Goal: Information Seeking & Learning: Learn about a topic

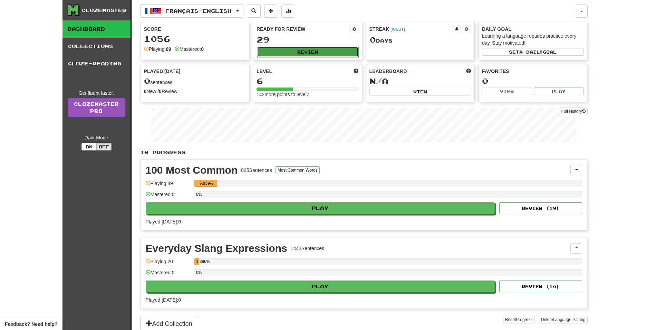
click at [300, 53] on button "Review" at bounding box center [308, 52] width 102 height 10
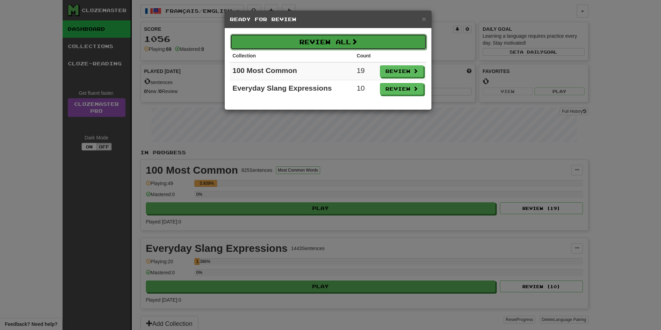
click at [349, 44] on button "Review All" at bounding box center [328, 42] width 196 height 16
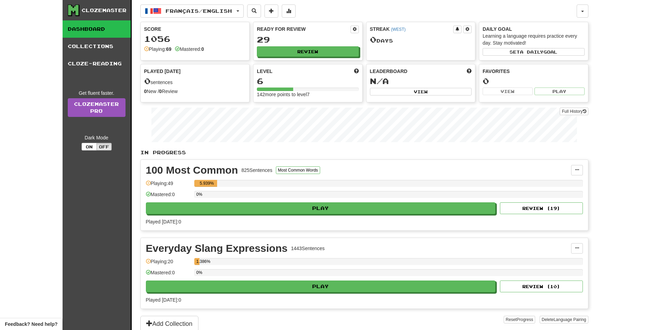
select select "**"
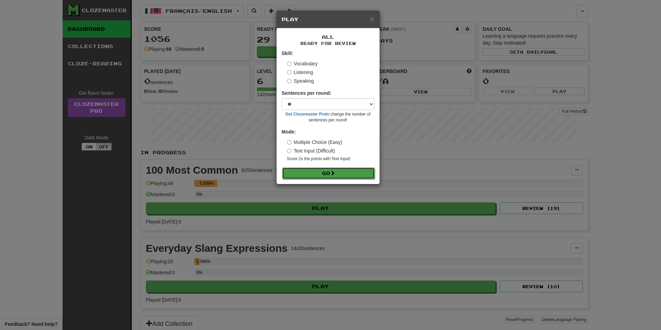
click at [338, 172] on button "Go" at bounding box center [328, 173] width 93 height 12
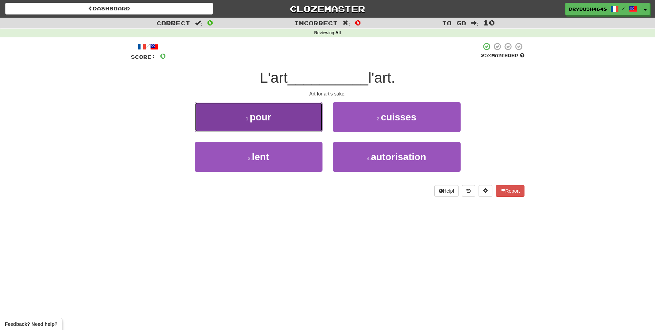
click at [292, 120] on button "1 . pour" at bounding box center [259, 117] width 128 height 30
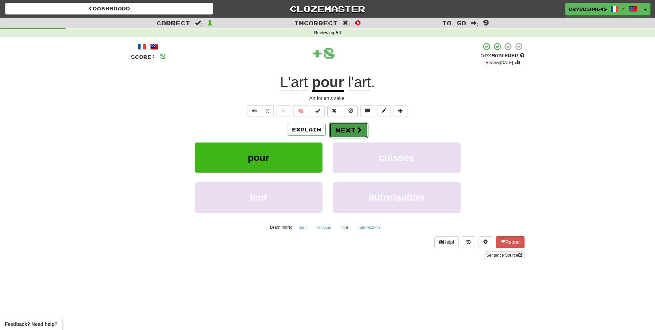
click at [359, 126] on span at bounding box center [359, 129] width 6 height 6
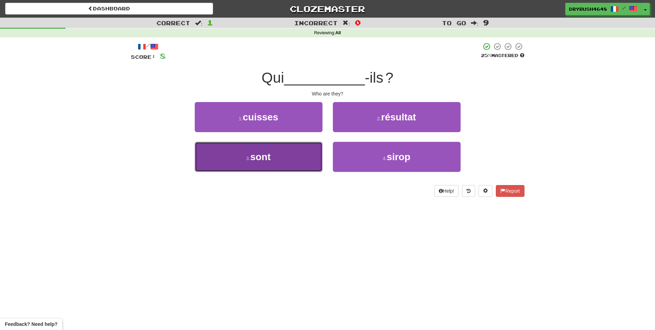
click at [282, 151] on button "3 . sont" at bounding box center [259, 157] width 128 height 30
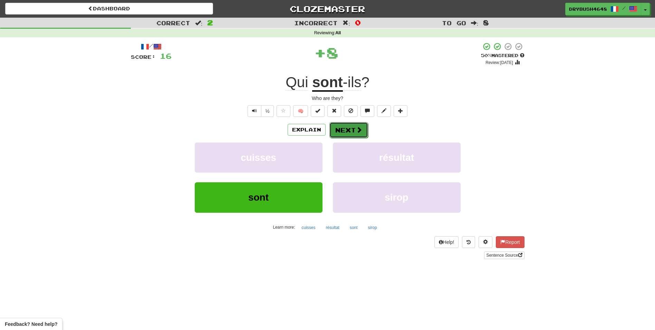
click at [356, 129] on span at bounding box center [359, 129] width 6 height 6
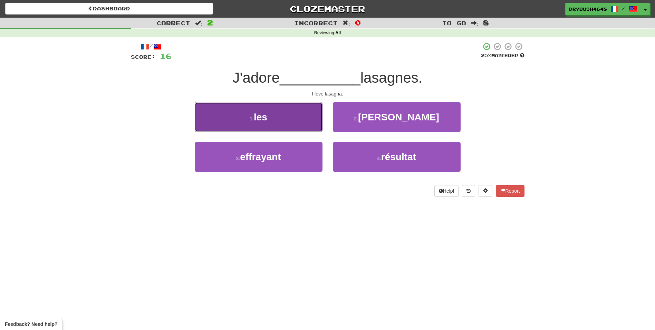
click at [276, 124] on button "1 . les" at bounding box center [259, 117] width 128 height 30
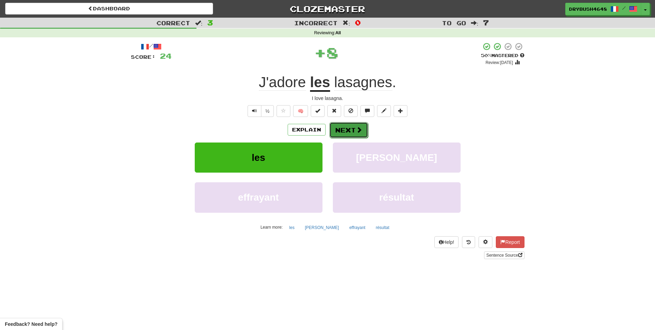
click at [366, 130] on button "Next" at bounding box center [349, 130] width 39 height 16
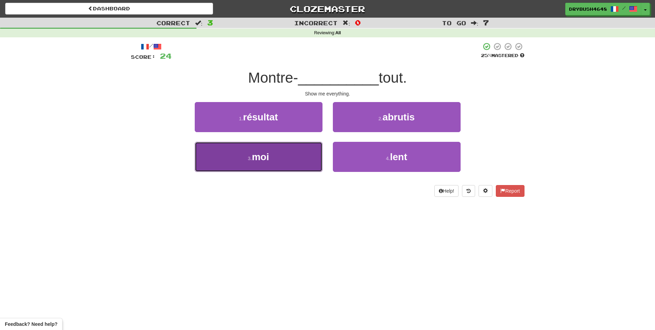
click at [296, 160] on button "3 . moi" at bounding box center [259, 157] width 128 height 30
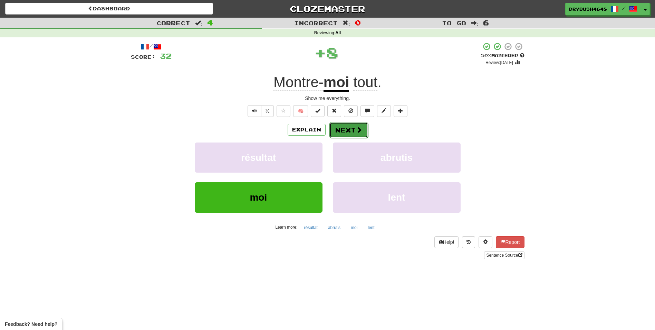
click at [362, 131] on button "Next" at bounding box center [349, 130] width 39 height 16
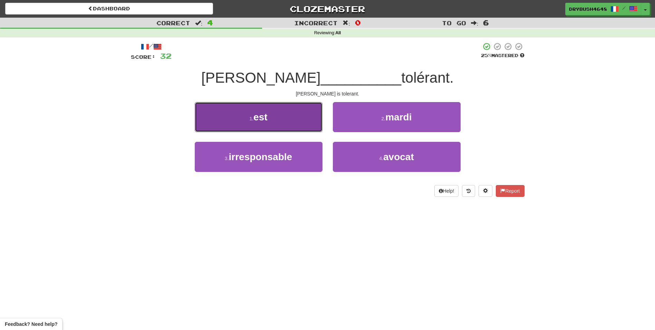
click at [293, 118] on button "1 . est" at bounding box center [259, 117] width 128 height 30
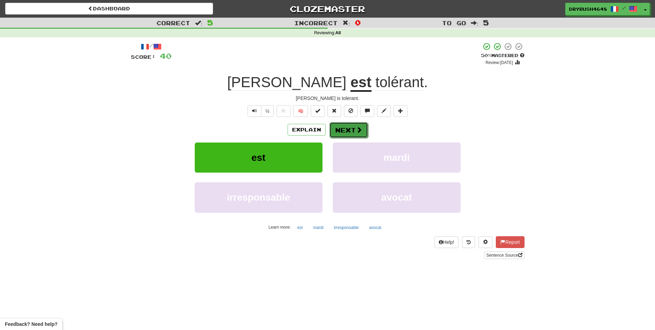
click at [353, 129] on button "Next" at bounding box center [349, 130] width 39 height 16
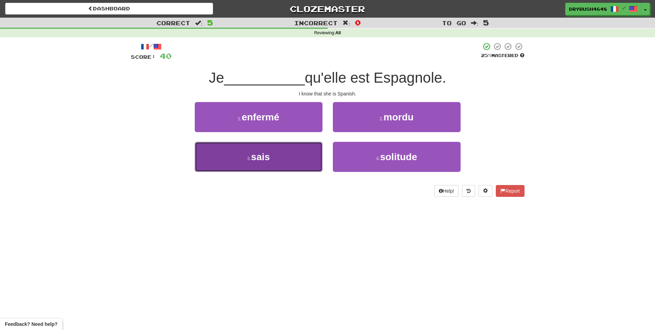
click at [301, 154] on button "3 . sais" at bounding box center [259, 157] width 128 height 30
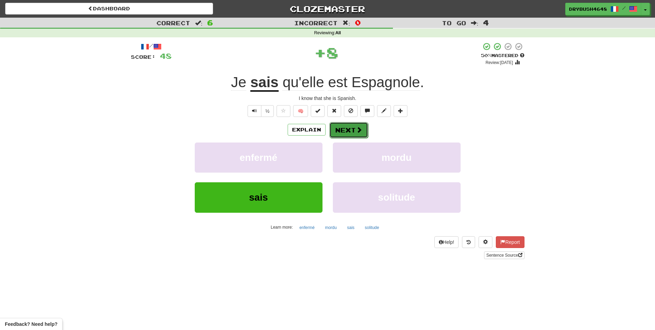
click at [347, 129] on button "Next" at bounding box center [349, 130] width 39 height 16
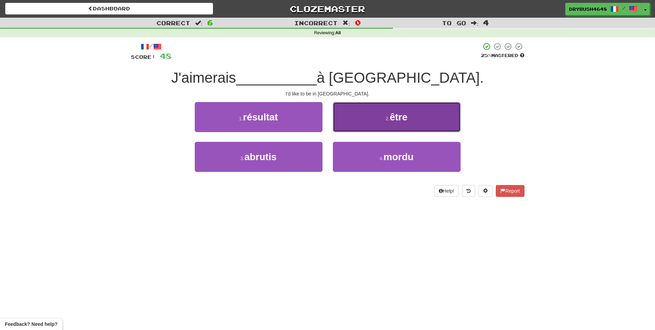
click at [421, 112] on button "2 . être" at bounding box center [397, 117] width 128 height 30
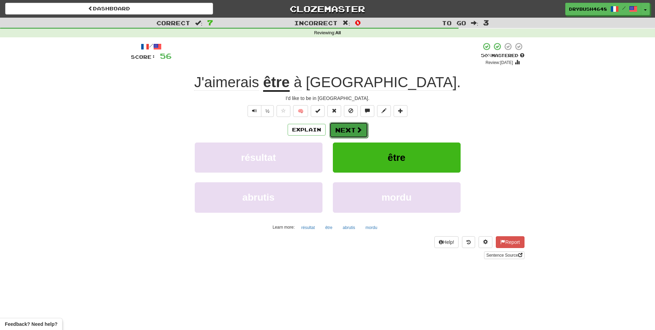
click at [349, 125] on button "Next" at bounding box center [349, 130] width 39 height 16
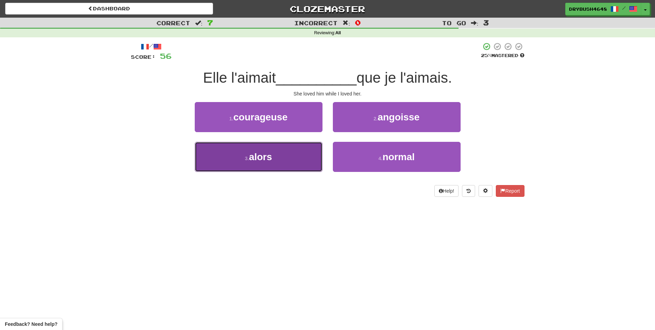
click at [303, 153] on button "3 . alors" at bounding box center [259, 157] width 128 height 30
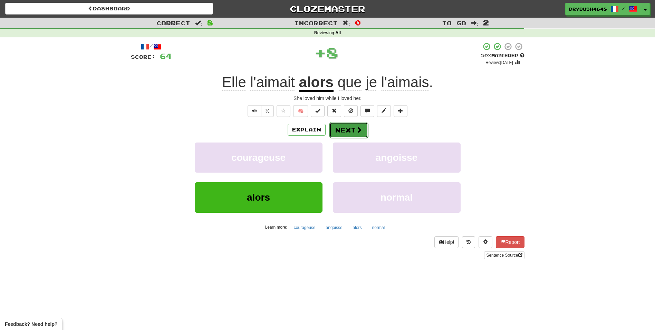
click at [361, 128] on span at bounding box center [359, 129] width 6 height 6
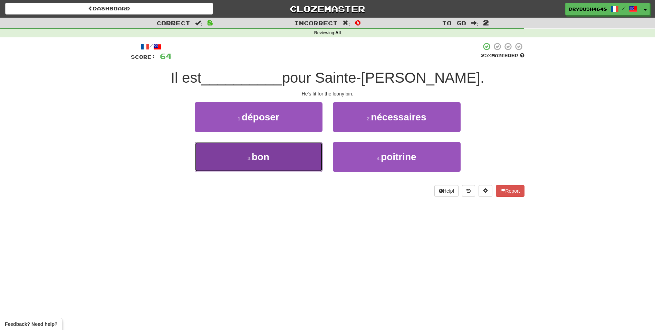
click at [283, 152] on button "3 . bon" at bounding box center [259, 157] width 128 height 30
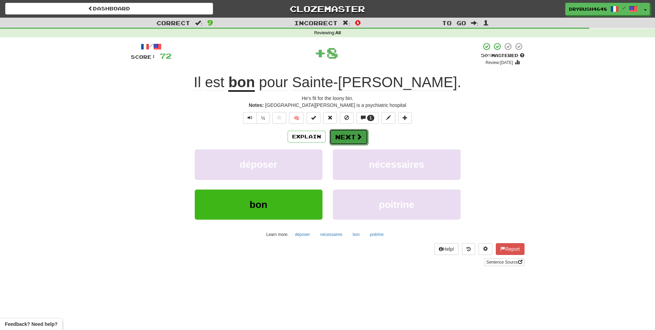
click at [347, 137] on button "Next" at bounding box center [349, 137] width 39 height 16
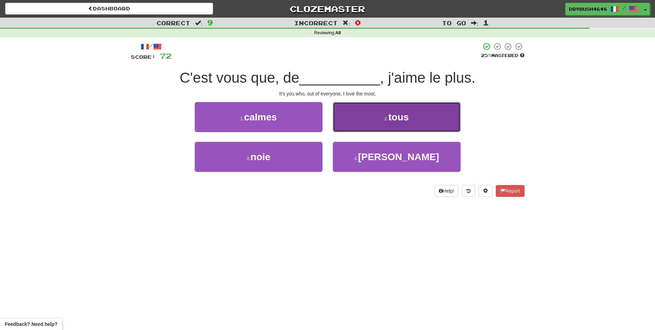
click at [374, 126] on button "2 . tous" at bounding box center [397, 117] width 128 height 30
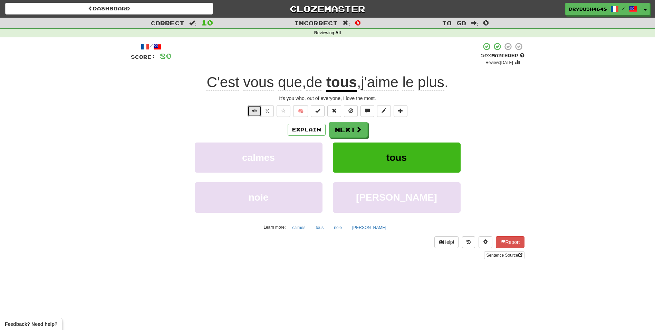
click at [260, 110] on button "Text-to-speech controls" at bounding box center [255, 111] width 14 height 12
click at [365, 123] on button "Next" at bounding box center [349, 130] width 39 height 16
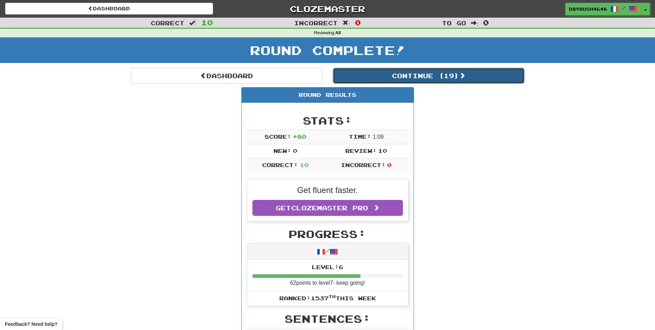
click at [358, 81] on button "Continue ( 19 )" at bounding box center [429, 76] width 192 height 16
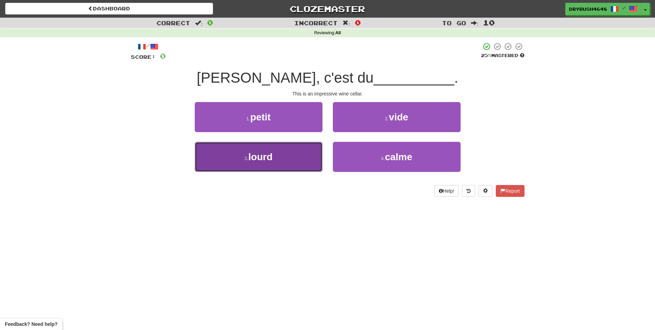
click at [265, 155] on span "lourd" at bounding box center [260, 156] width 24 height 11
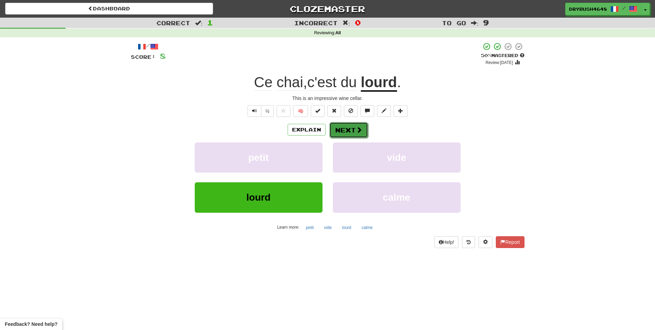
click at [354, 125] on button "Next" at bounding box center [349, 130] width 39 height 16
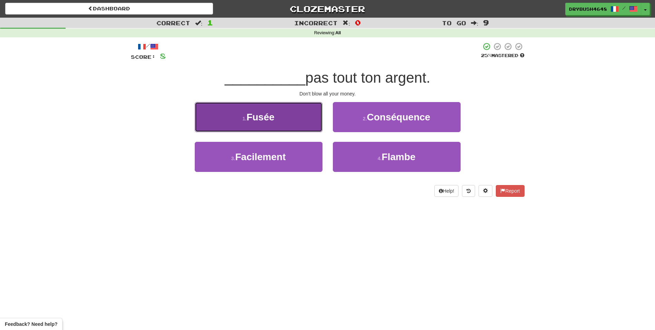
click at [303, 125] on button "1 . Fusée" at bounding box center [259, 117] width 128 height 30
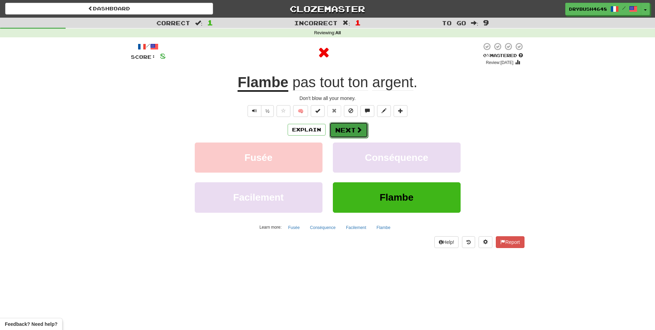
click at [347, 123] on button "Next" at bounding box center [349, 130] width 39 height 16
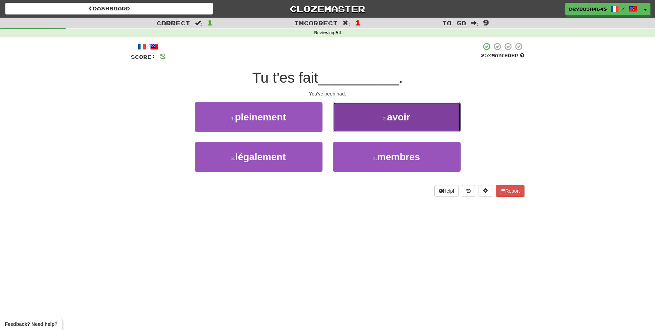
click at [398, 112] on span "avoir" at bounding box center [398, 117] width 23 height 11
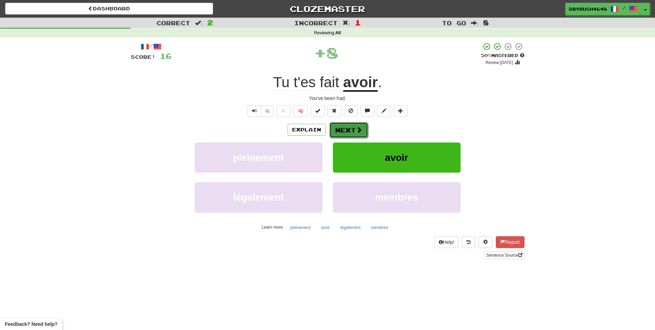
click at [353, 130] on button "Next" at bounding box center [349, 130] width 39 height 16
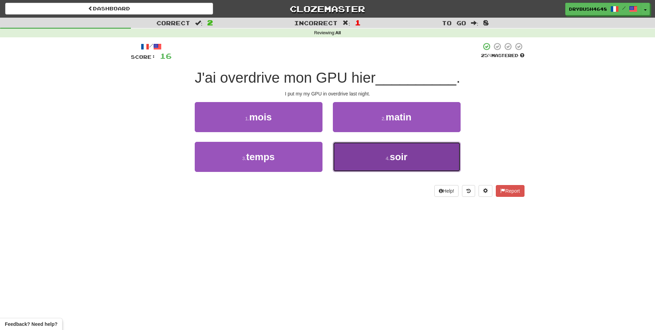
click at [402, 156] on span "soir" at bounding box center [399, 156] width 18 height 11
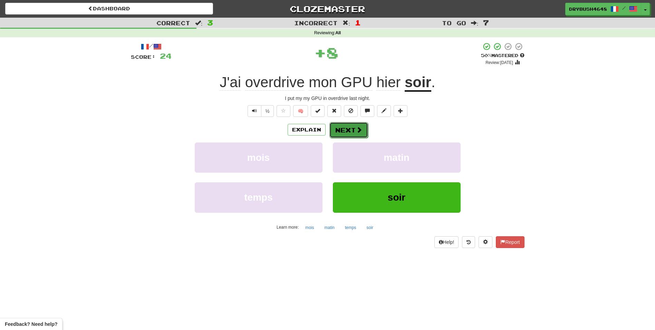
click at [348, 124] on button "Next" at bounding box center [349, 130] width 39 height 16
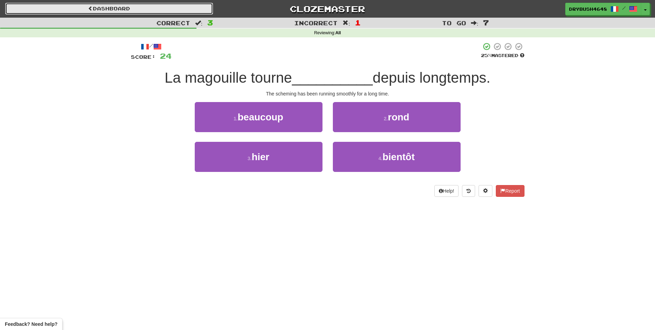
click at [129, 6] on link "Dashboard" at bounding box center [109, 9] width 208 height 12
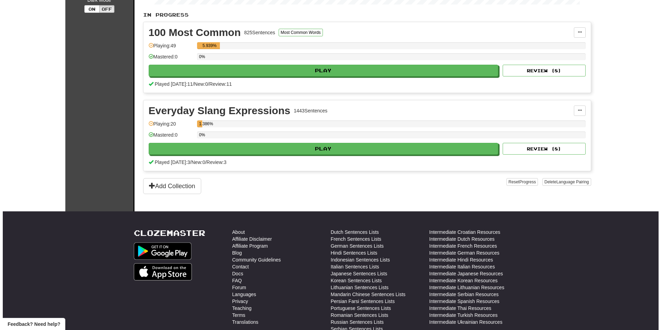
scroll to position [138, 0]
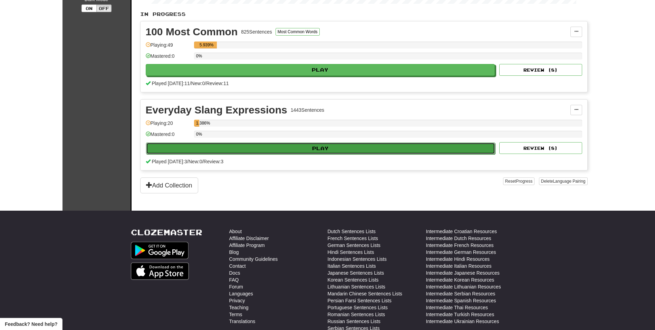
click at [276, 144] on button "Play" at bounding box center [321, 148] width 350 height 12
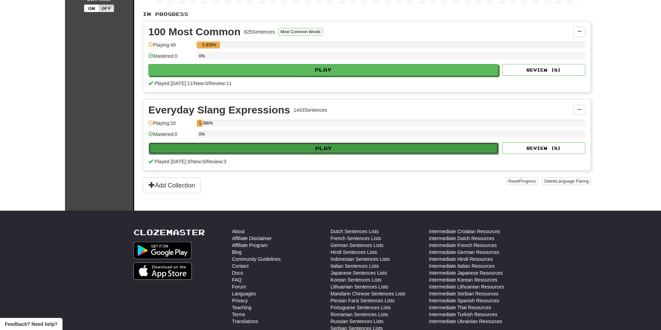
select select "**"
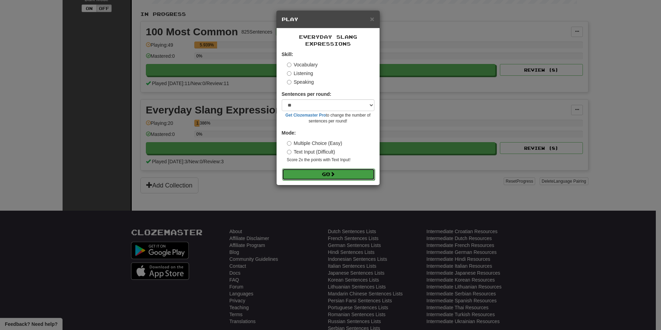
click at [319, 174] on button "Go" at bounding box center [328, 174] width 93 height 12
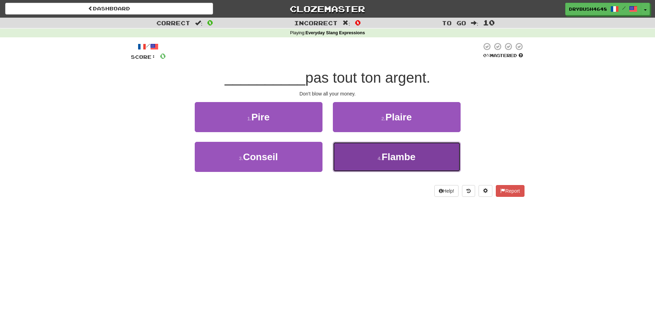
click at [383, 161] on span "Flambe" at bounding box center [399, 156] width 34 height 11
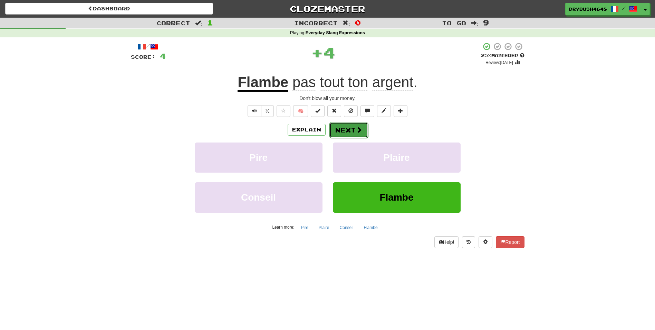
click at [356, 129] on span at bounding box center [359, 129] width 6 height 6
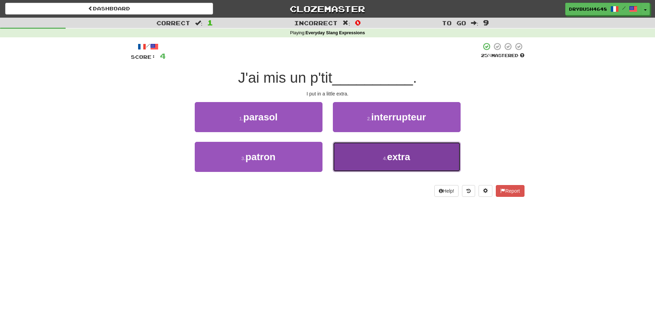
click at [359, 147] on button "4 . extra" at bounding box center [397, 157] width 128 height 30
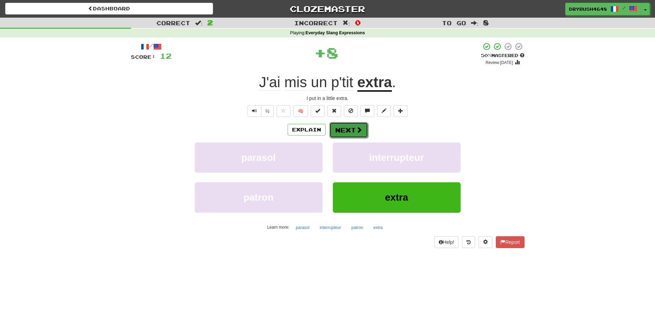
click at [360, 129] on span at bounding box center [359, 129] width 6 height 6
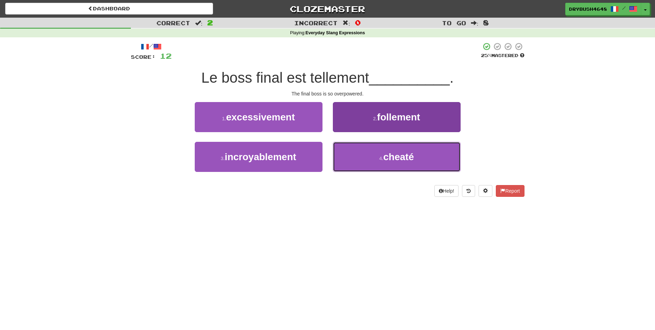
click at [388, 157] on span "cheaté" at bounding box center [398, 156] width 31 height 11
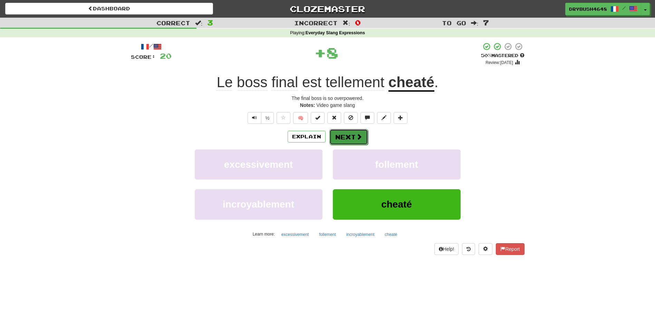
click at [362, 140] on button "Next" at bounding box center [349, 137] width 39 height 16
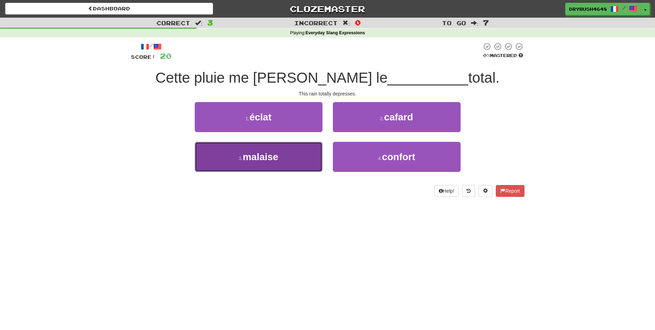
click at [287, 148] on button "3 . malaise" at bounding box center [259, 157] width 128 height 30
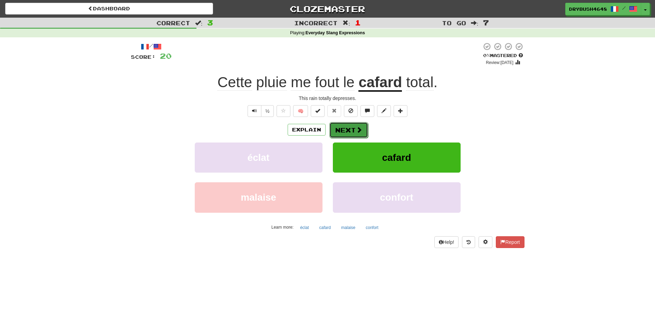
click at [347, 128] on button "Next" at bounding box center [349, 130] width 39 height 16
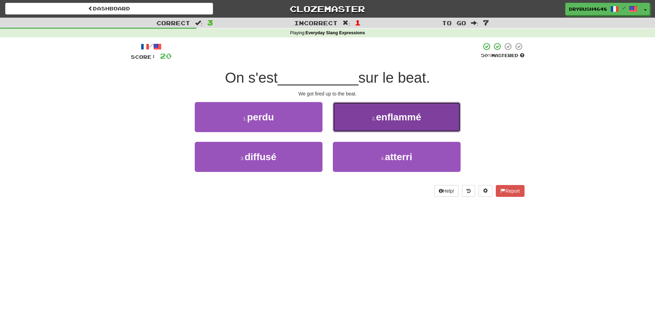
click at [385, 120] on span "enflammé" at bounding box center [398, 117] width 45 height 11
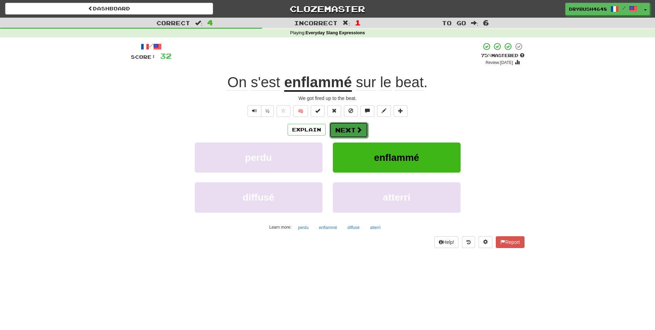
click at [353, 127] on button "Next" at bounding box center [349, 130] width 39 height 16
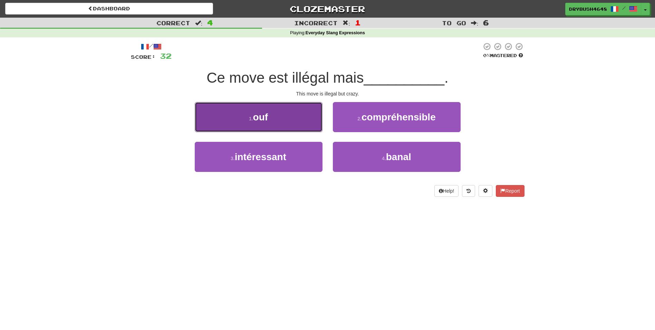
click at [257, 111] on button "1 . ouf" at bounding box center [259, 117] width 128 height 30
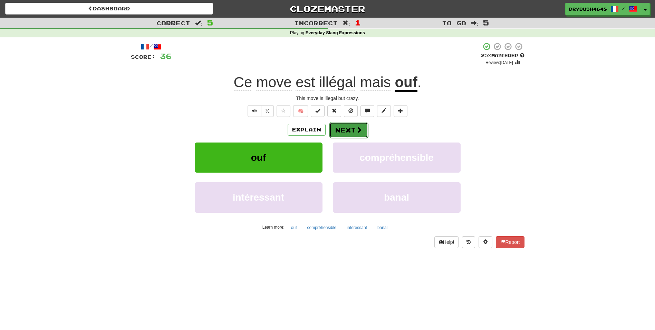
click at [350, 123] on button "Next" at bounding box center [349, 130] width 39 height 16
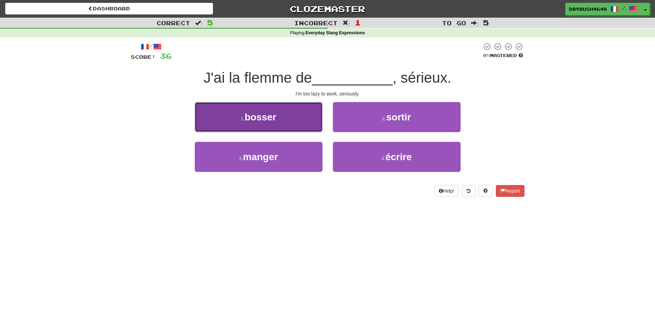
click at [284, 110] on button "1 . bosser" at bounding box center [259, 117] width 128 height 30
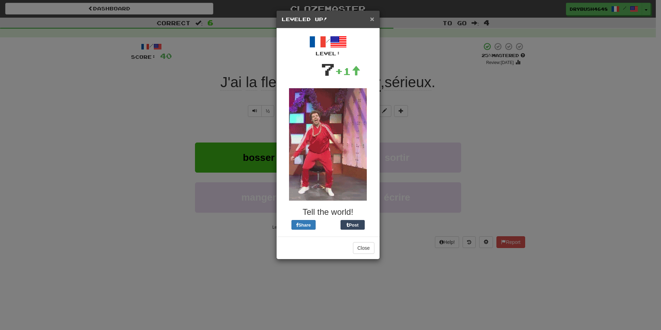
click at [373, 22] on span "×" at bounding box center [372, 19] width 4 height 8
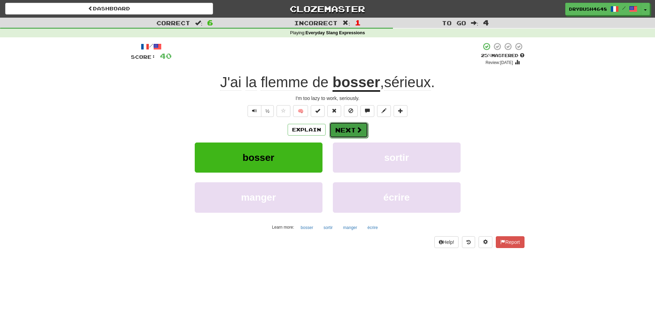
click at [357, 125] on button "Next" at bounding box center [349, 130] width 39 height 16
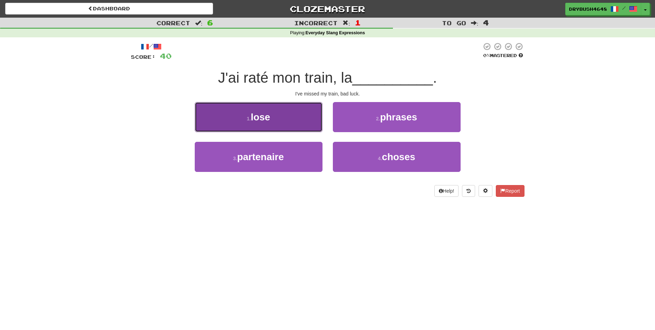
click at [306, 124] on button "1 . lose" at bounding box center [259, 117] width 128 height 30
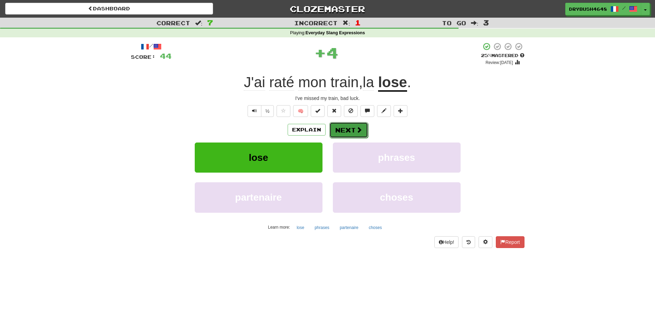
click at [364, 134] on button "Next" at bounding box center [349, 130] width 39 height 16
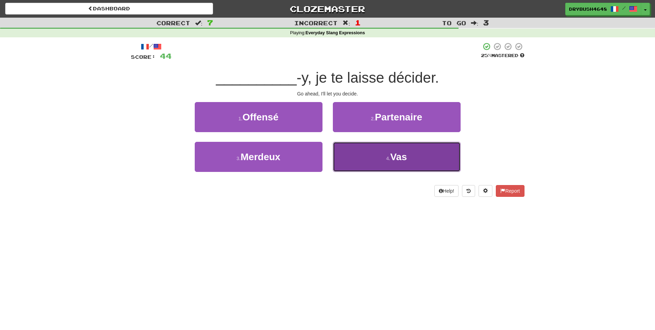
click at [388, 151] on button "4 . Vas" at bounding box center [397, 157] width 128 height 30
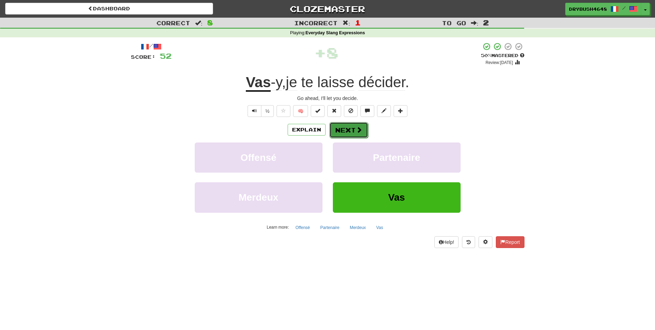
click at [345, 129] on button "Next" at bounding box center [349, 130] width 39 height 16
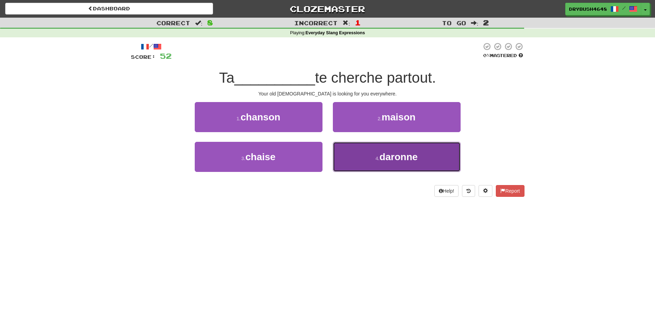
click at [374, 163] on button "4 . daronne" at bounding box center [397, 157] width 128 height 30
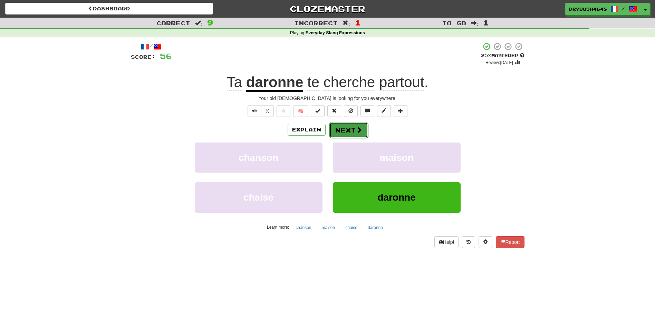
click at [338, 126] on button "Next" at bounding box center [349, 130] width 39 height 16
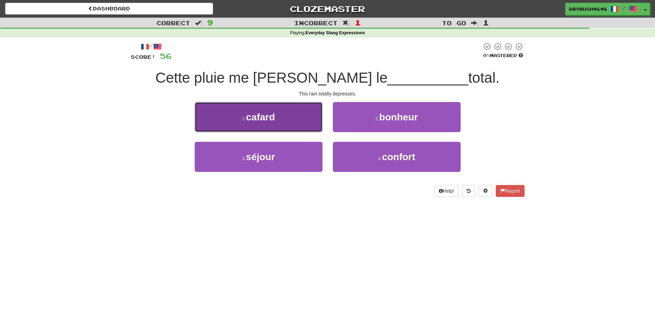
click at [288, 126] on button "1 . cafard" at bounding box center [259, 117] width 128 height 30
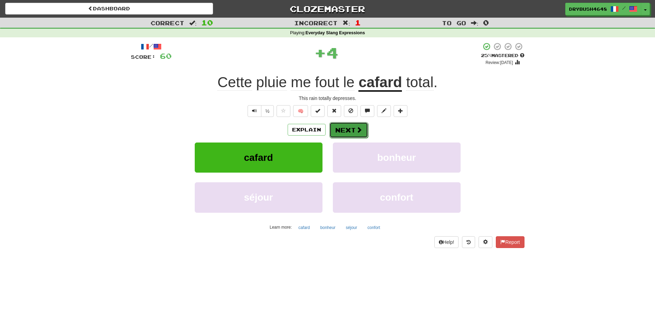
click at [351, 127] on button "Next" at bounding box center [349, 130] width 39 height 16
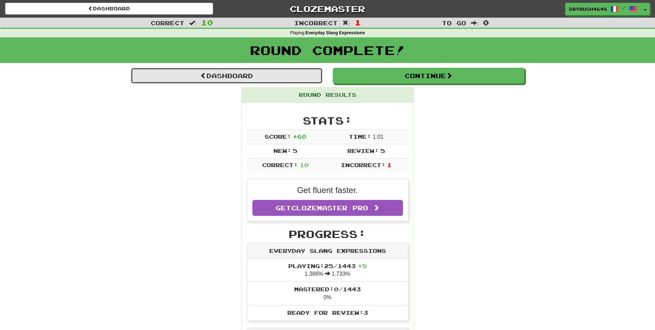
click at [249, 72] on link "Dashboard" at bounding box center [227, 76] width 192 height 16
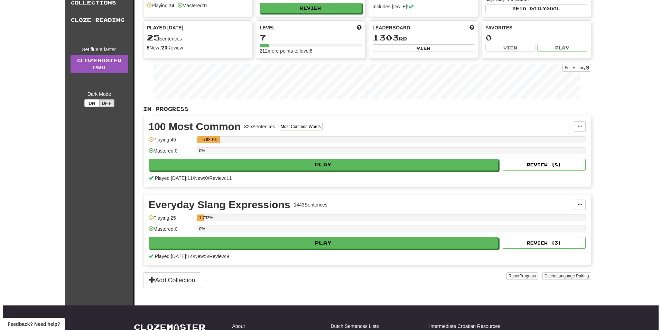
scroll to position [104, 0]
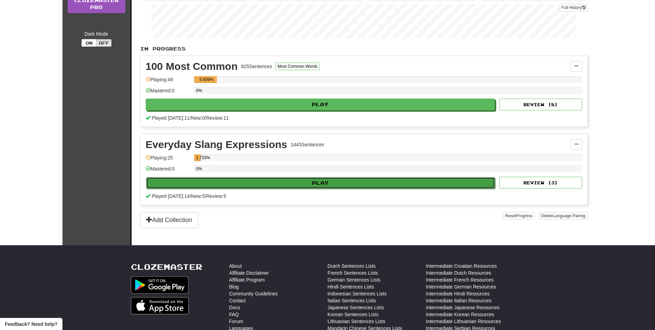
click at [305, 186] on button "Play" at bounding box center [321, 183] width 350 height 12
select select "**"
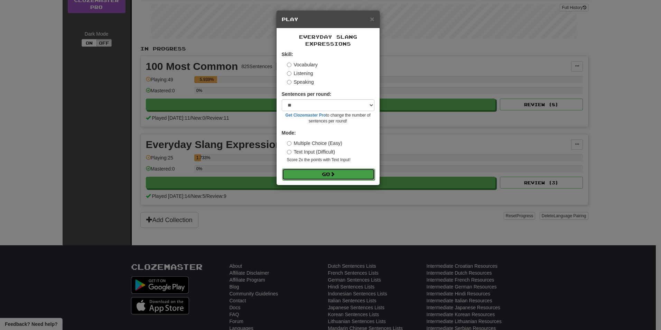
click at [319, 170] on button "Go" at bounding box center [328, 174] width 93 height 12
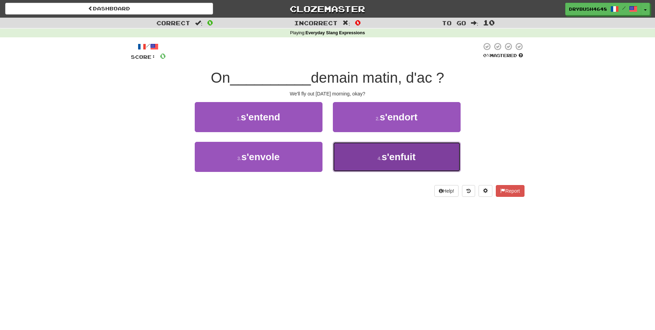
click at [381, 153] on button "4 . s'enfuit" at bounding box center [397, 157] width 128 height 30
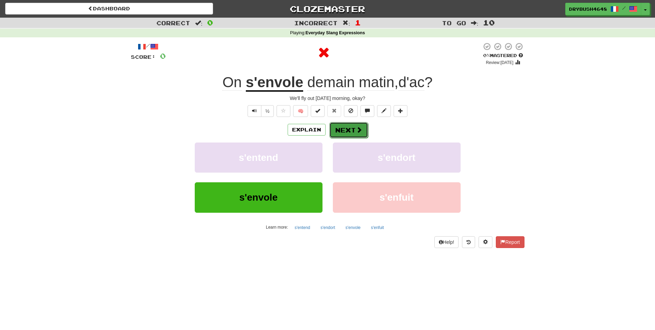
click at [361, 128] on span at bounding box center [359, 129] width 6 height 6
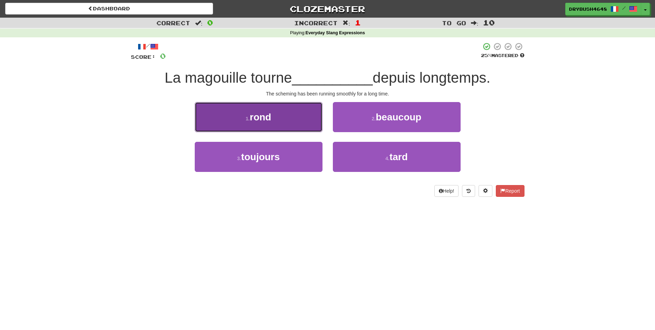
click at [307, 123] on button "1 . rond" at bounding box center [259, 117] width 128 height 30
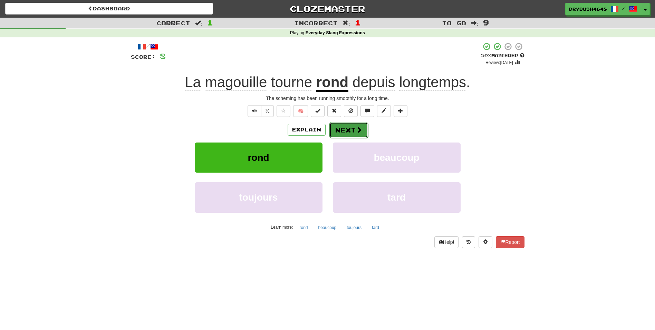
click at [361, 131] on span at bounding box center [359, 129] width 6 height 6
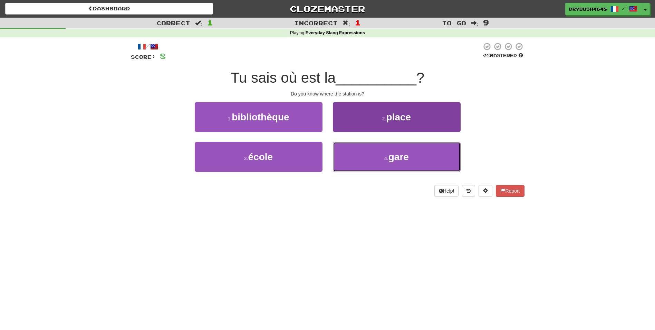
click at [374, 158] on button "4 . gare" at bounding box center [397, 157] width 128 height 30
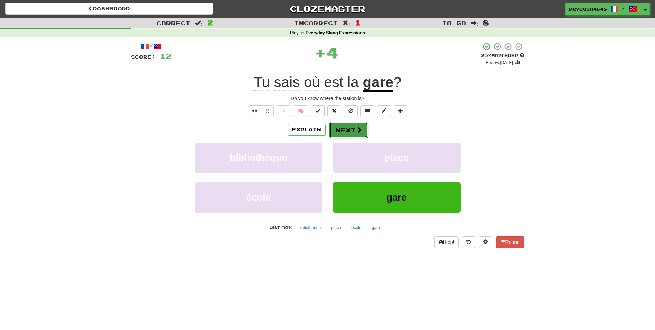
click at [354, 132] on button "Next" at bounding box center [349, 130] width 39 height 16
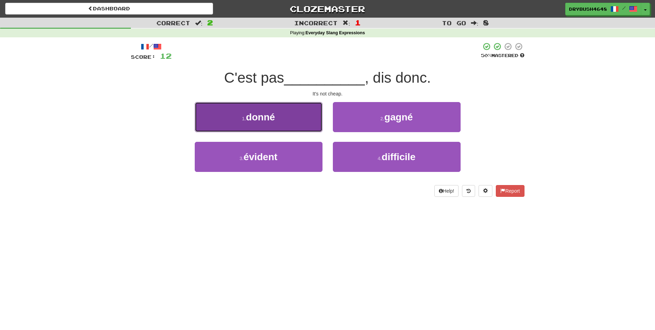
click at [316, 131] on button "1 . donné" at bounding box center [259, 117] width 128 height 30
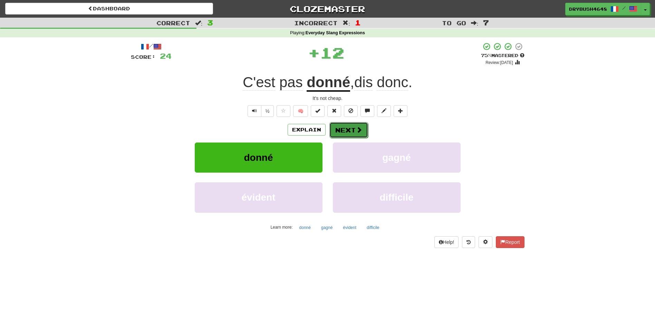
click at [330, 130] on button "Next" at bounding box center [349, 130] width 39 height 16
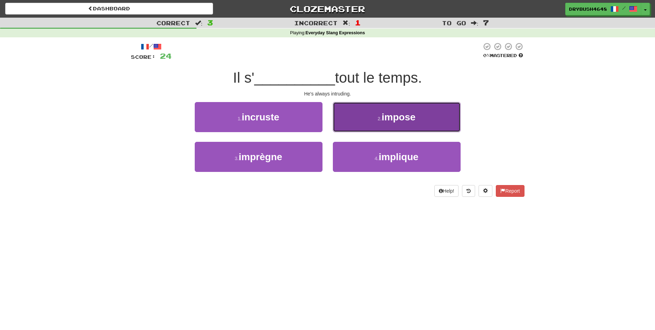
click at [383, 129] on button "2 . impose" at bounding box center [397, 117] width 128 height 30
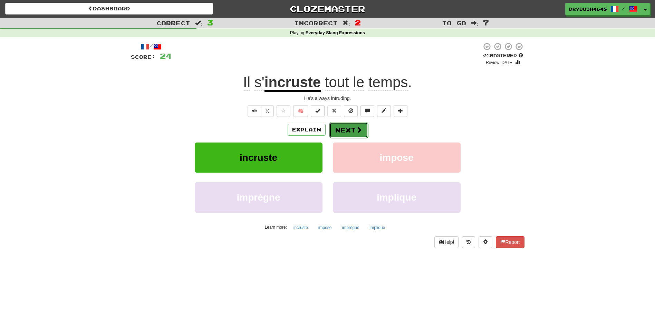
click at [356, 130] on span at bounding box center [359, 129] width 6 height 6
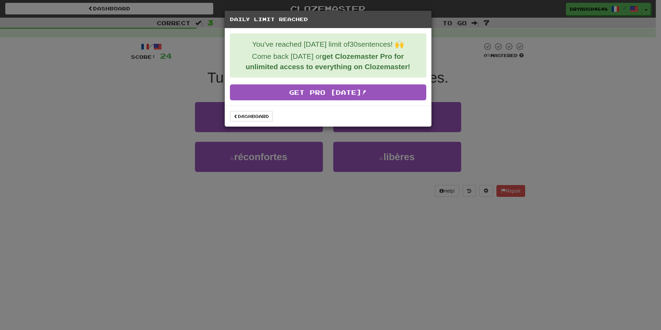
click at [273, 115] on div "Dashboard" at bounding box center [328, 116] width 196 height 10
click at [268, 116] on link "Dashboard" at bounding box center [251, 116] width 43 height 10
